Goal: Book appointment/travel/reservation

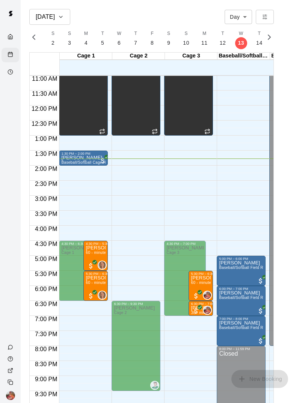
scroll to position [0, 3079]
click at [100, 47] on button "T 5" at bounding box center [103, 38] width 17 height 21
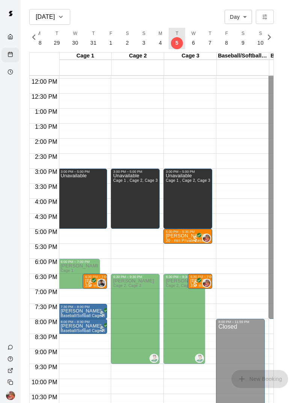
scroll to position [359, 1]
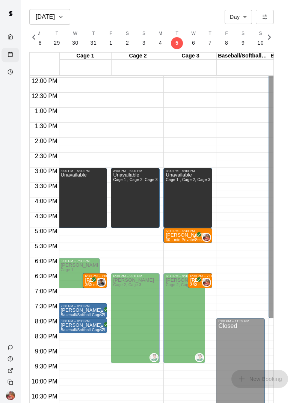
click at [198, 280] on icon "All customers have paid" at bounding box center [199, 279] width 5 height 5
click at [225, 254] on div "12:00 AM – 7:00 AM Closed 8:00 PM – 11:59 PM Closed" at bounding box center [240, 78] width 49 height 722
click at [144, 45] on button "S 3" at bounding box center [144, 38] width 17 height 21
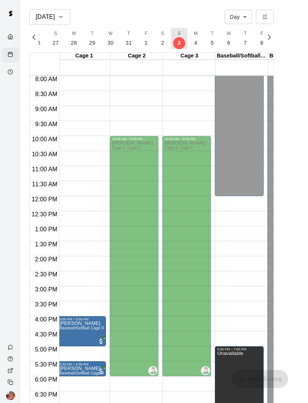
scroll to position [0, 0]
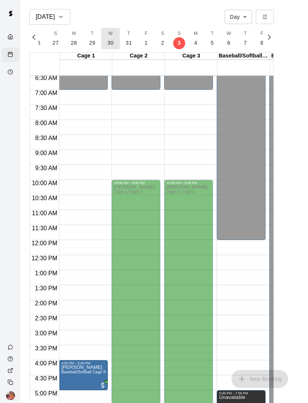
click at [110, 47] on button "W 30" at bounding box center [111, 38] width 18 height 21
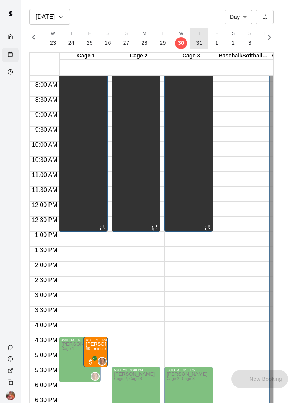
click at [201, 43] on button "T 31" at bounding box center [200, 38] width 18 height 21
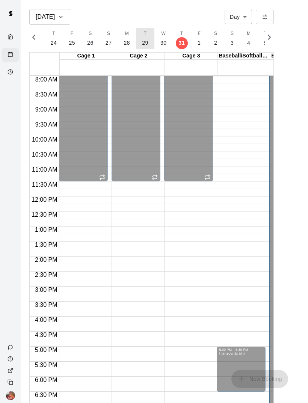
click at [145, 44] on p "29" at bounding box center [145, 43] width 6 height 8
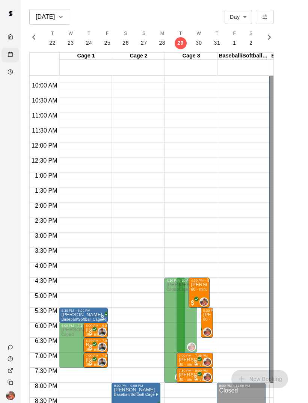
click at [206, 285] on p "[PERSON_NAME]" at bounding box center [199, 285] width 16 height 0
click at [209, 315] on p "[PERSON_NAME]" at bounding box center [207, 315] width 8 height 0
click at [199, 400] on div "12:00 AM – 7:00 AM Closed 4:30 PM – 8:00 PM [PERSON_NAME] Cage 3 4:30 PM – 7:00…" at bounding box center [188, 143] width 49 height 722
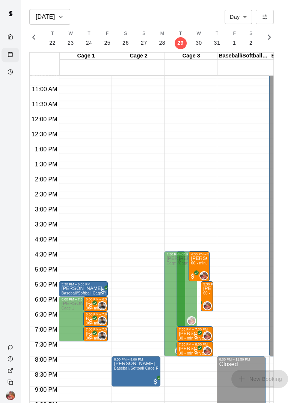
scroll to position [367, 0]
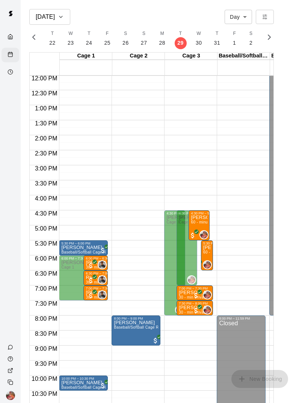
click at [273, 228] on div "Closed" at bounding box center [294, 16] width 44 height 595
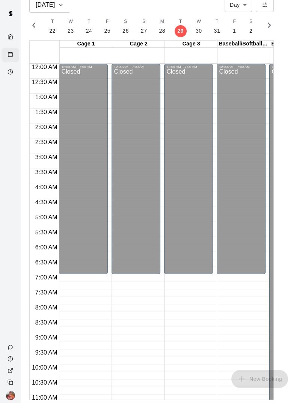
scroll to position [0, 0]
click at [273, 26] on icon "button" at bounding box center [269, 25] width 9 height 9
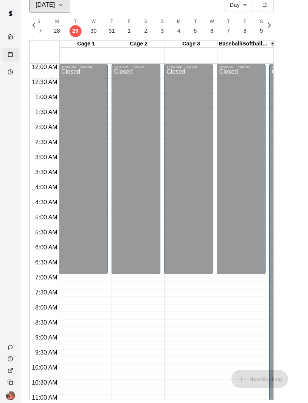
click at [58, 6] on icon "button" at bounding box center [61, 4] width 6 height 9
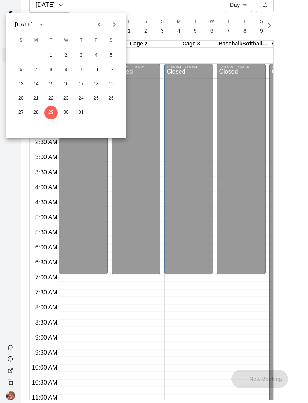
click at [118, 26] on icon "Next month" at bounding box center [114, 24] width 9 height 9
click at [18, 99] on button "17" at bounding box center [21, 99] width 14 height 14
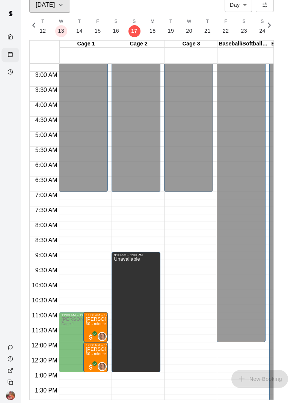
scroll to position [0, 3269]
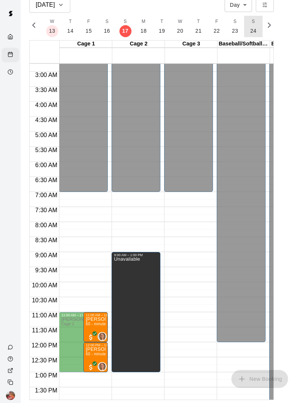
click at [252, 34] on p "24" at bounding box center [253, 31] width 6 height 8
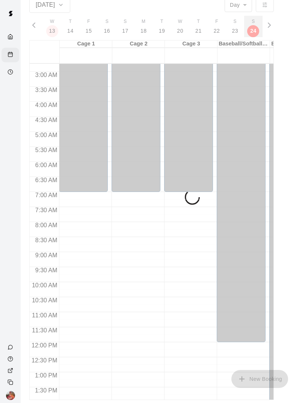
scroll to position [0, 3341]
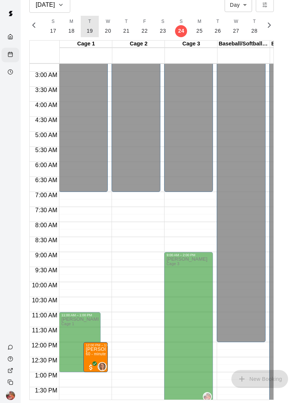
click at [91, 32] on button "T 19" at bounding box center [90, 26] width 18 height 21
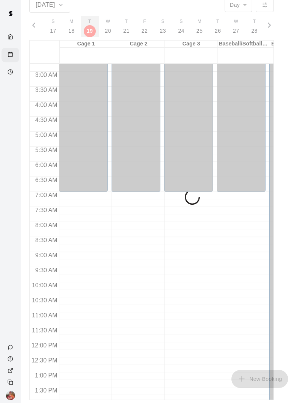
scroll to position [0, 3253]
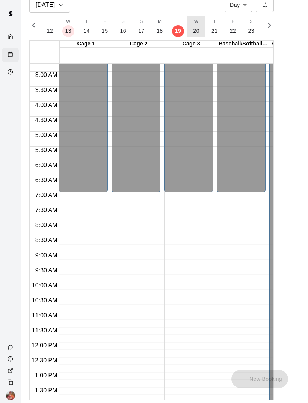
click at [196, 34] on p "20" at bounding box center [196, 31] width 6 height 8
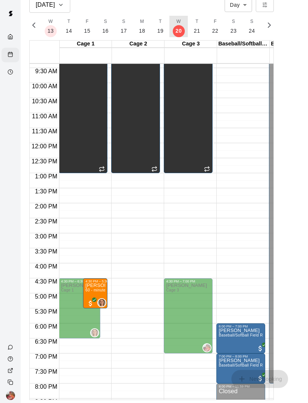
scroll to position [281, 0]
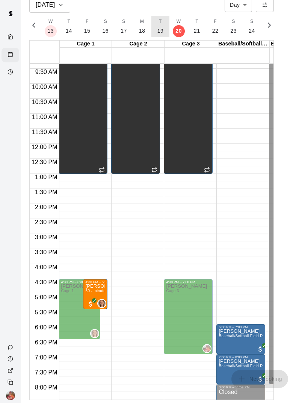
click at [161, 35] on button "T 19" at bounding box center [161, 26] width 18 height 21
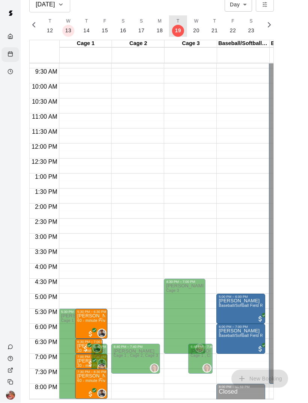
scroll to position [36, 0]
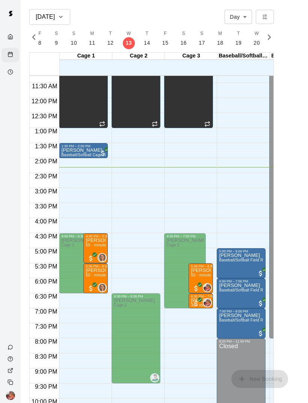
scroll to position [0, 3194]
click at [235, 43] on p "19" at bounding box center [237, 43] width 6 height 8
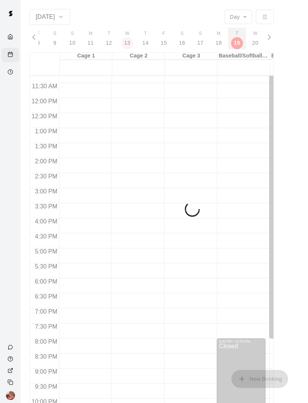
scroll to position [0, 3253]
